Goal: Task Accomplishment & Management: Manage account settings

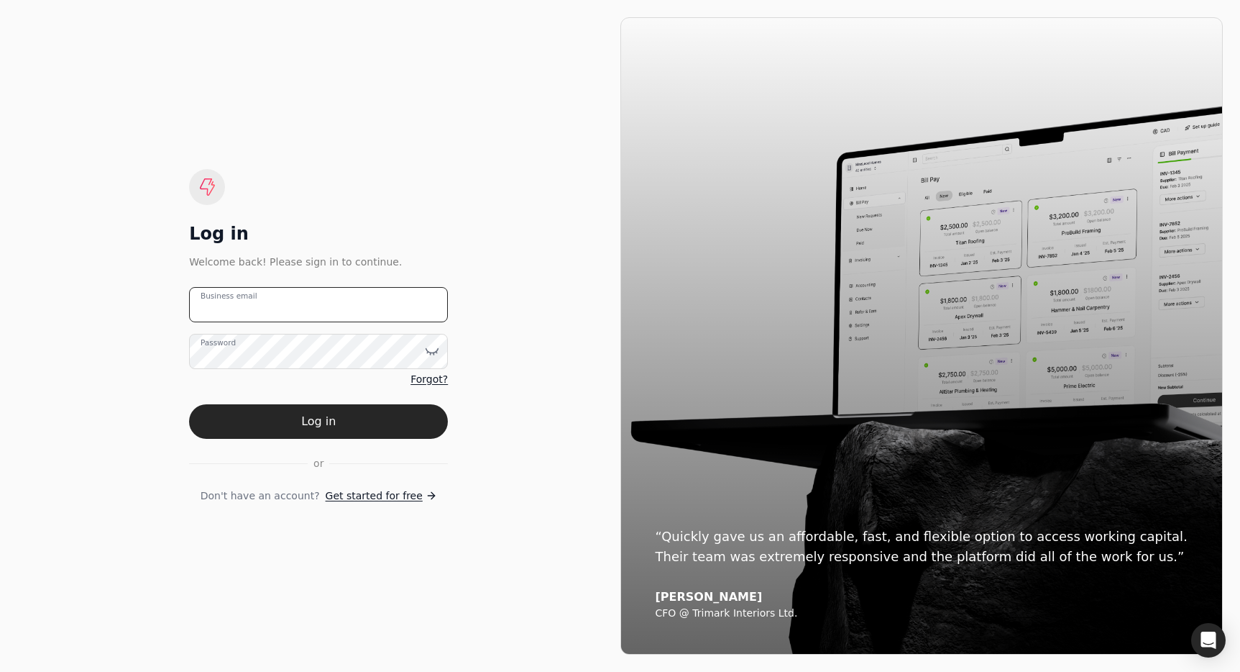
click at [398, 300] on email "Business email" at bounding box center [318, 304] width 259 height 35
type email "team+evannequickly@helloquickly.com"
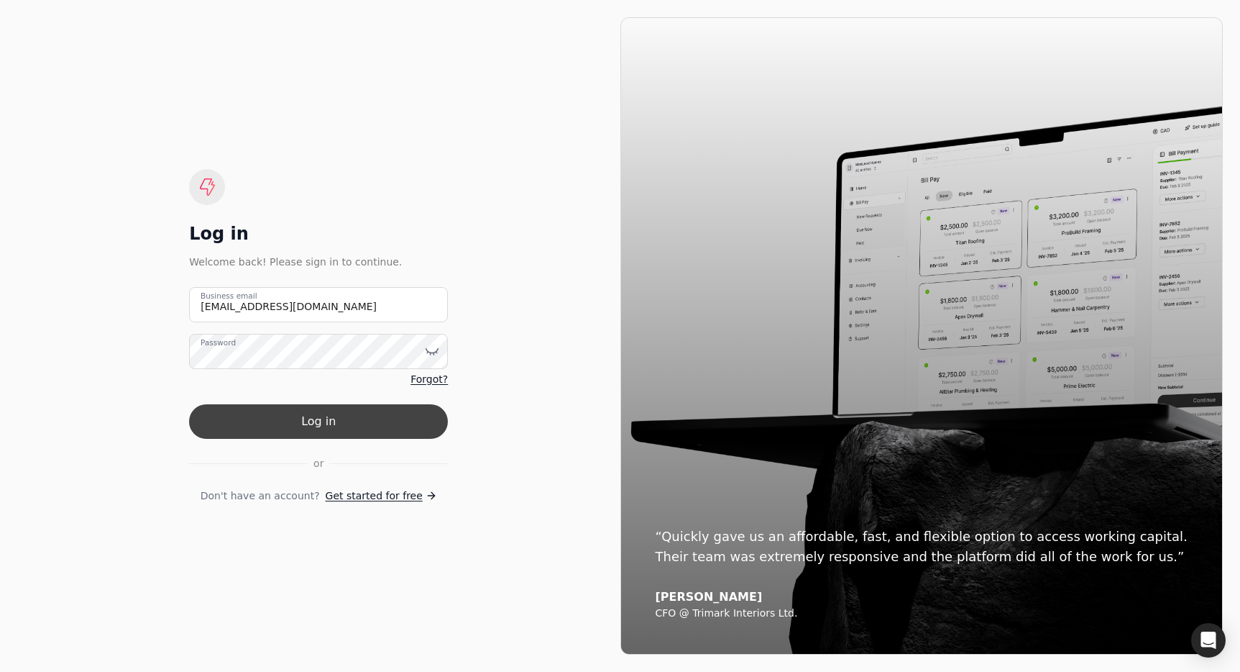
click at [386, 408] on button "Log in" at bounding box center [318, 421] width 259 height 35
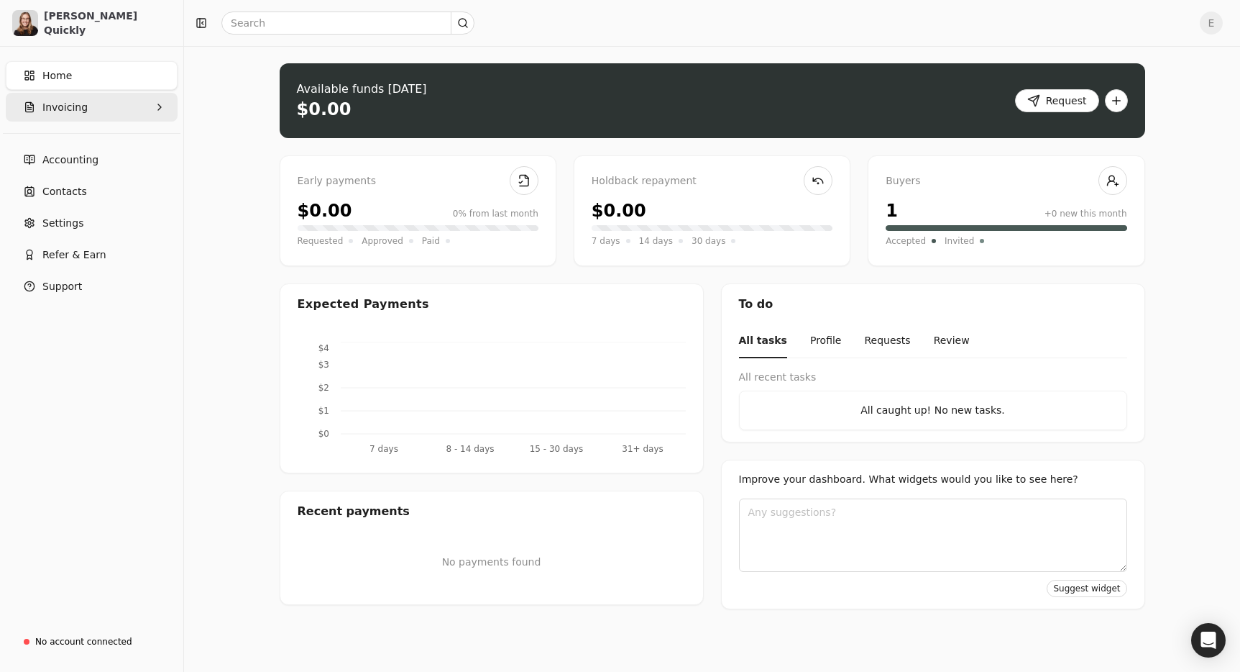
drag, startPoint x: 69, startPoint y: 110, endPoint x: 86, endPoint y: 119, distance: 19.0
click at [69, 110] on span "Invoicing" at bounding box center [64, 107] width 45 height 15
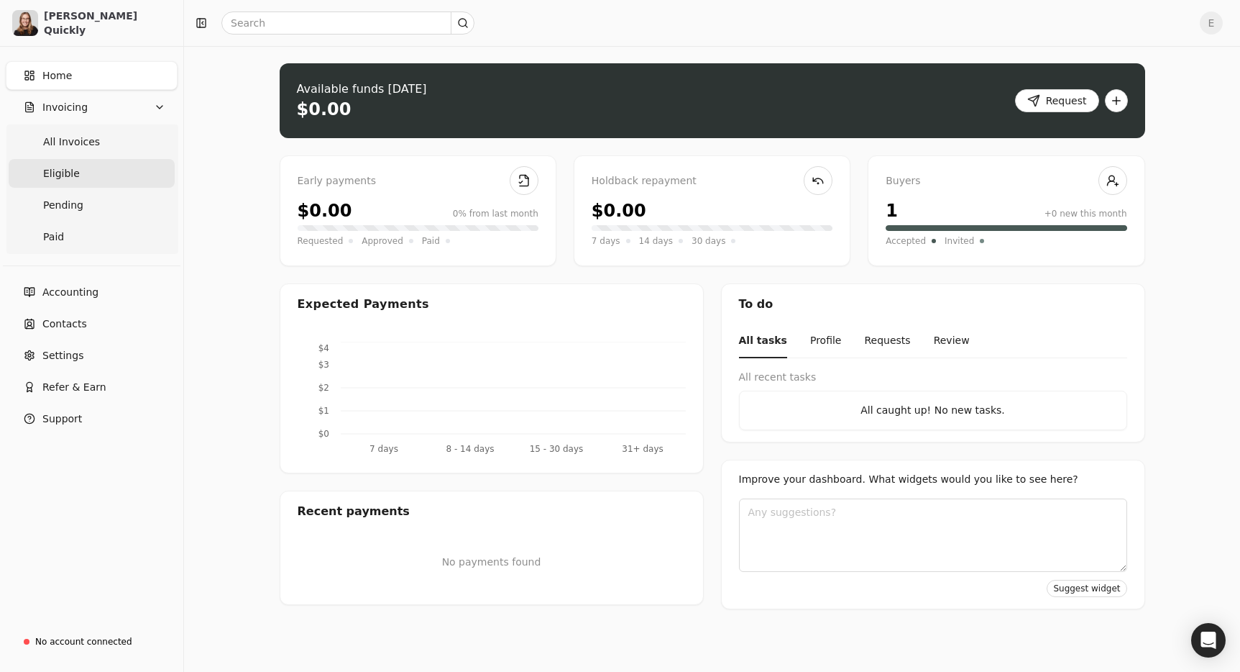
drag, startPoint x: 96, startPoint y: 142, endPoint x: 141, endPoint y: 176, distance: 56.9
click at [96, 142] on Invoices "All Invoices" at bounding box center [92, 141] width 166 height 29
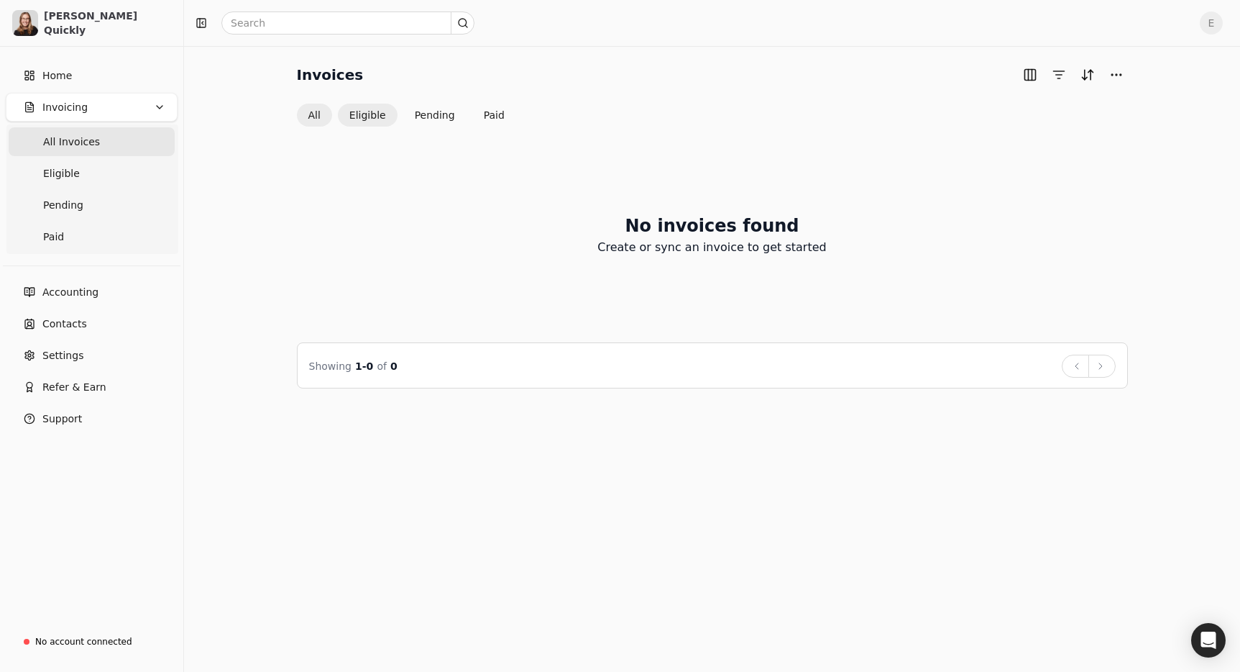
click at [359, 119] on button "Eligible" at bounding box center [368, 115] width 60 height 23
click at [319, 114] on button "All" at bounding box center [314, 115] width 35 height 23
click at [101, 331] on link "Contacts" at bounding box center [92, 323] width 172 height 29
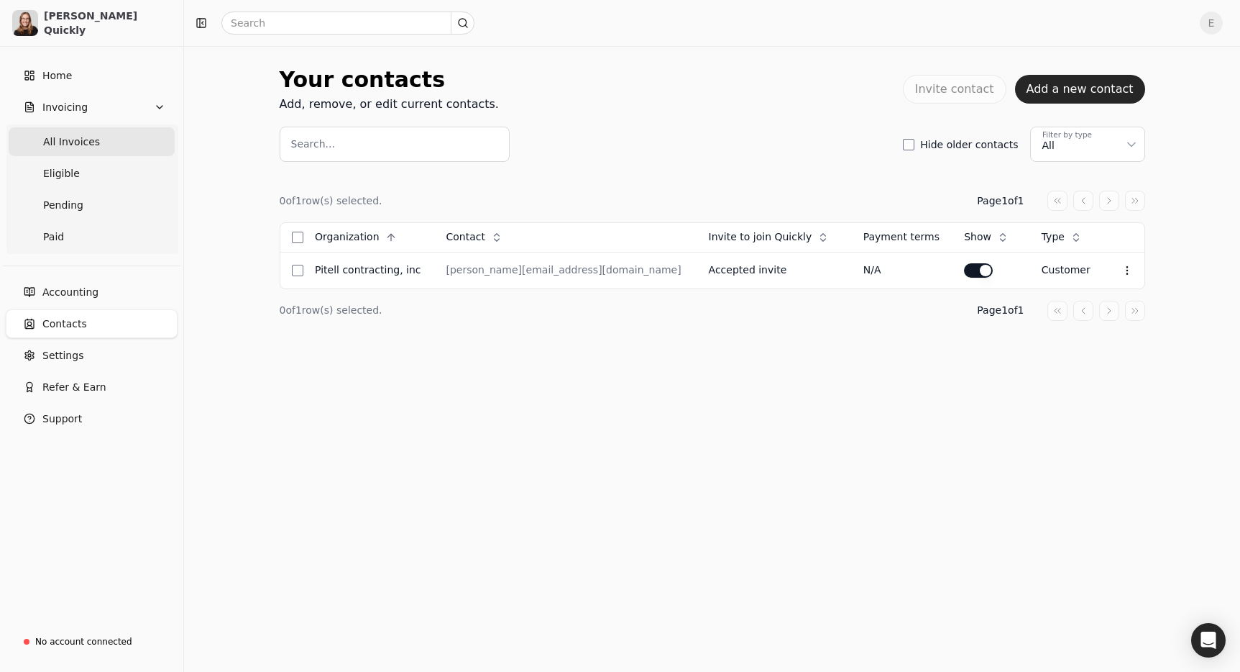
drag, startPoint x: 99, startPoint y: 141, endPoint x: 125, endPoint y: 142, distance: 25.9
click at [99, 141] on Invoices "All Invoices" at bounding box center [92, 141] width 166 height 29
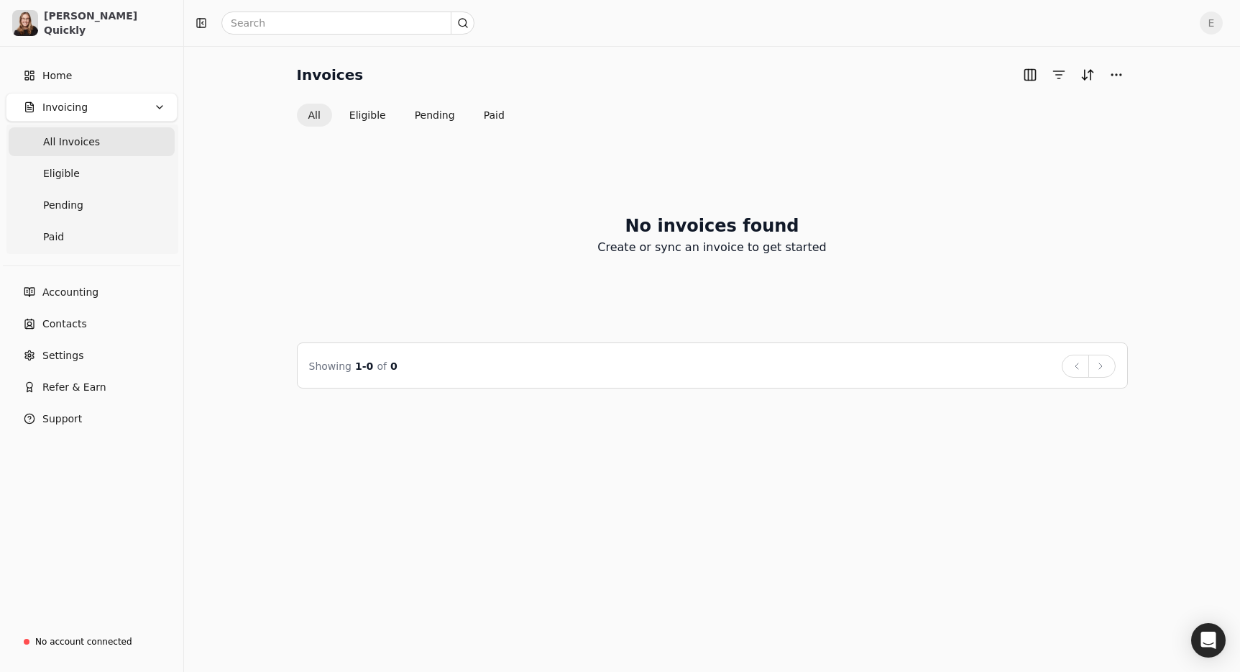
click at [1210, 22] on span "E" at bounding box center [1211, 23] width 23 height 23
drag, startPoint x: 1147, startPoint y: 105, endPoint x: 700, endPoint y: 84, distance: 447.0
click at [1147, 105] on link "Sign Out" at bounding box center [1142, 108] width 155 height 24
